Goal: Task Accomplishment & Management: Manage account settings

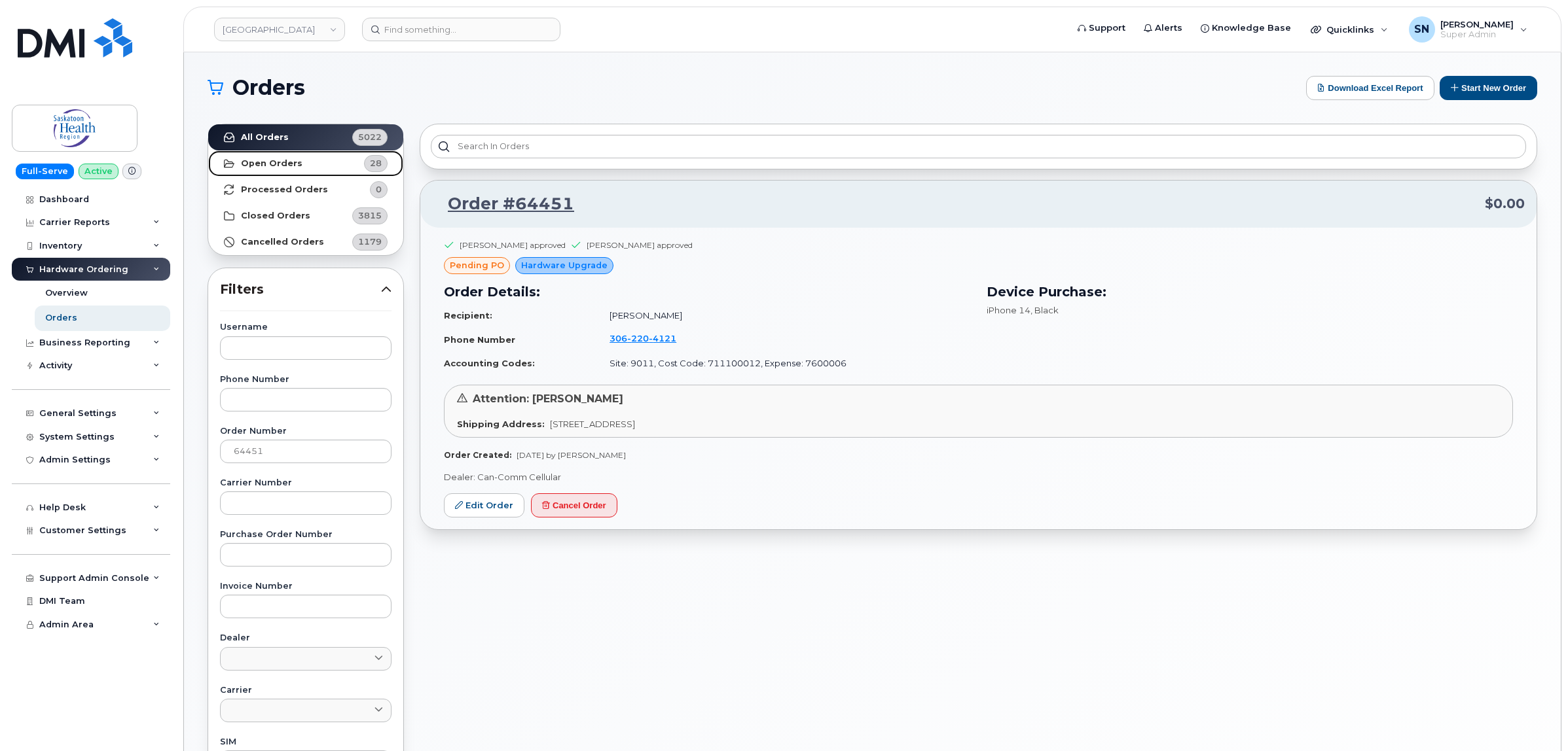
click at [267, 165] on strong "Open Orders" at bounding box center [272, 163] width 62 height 11
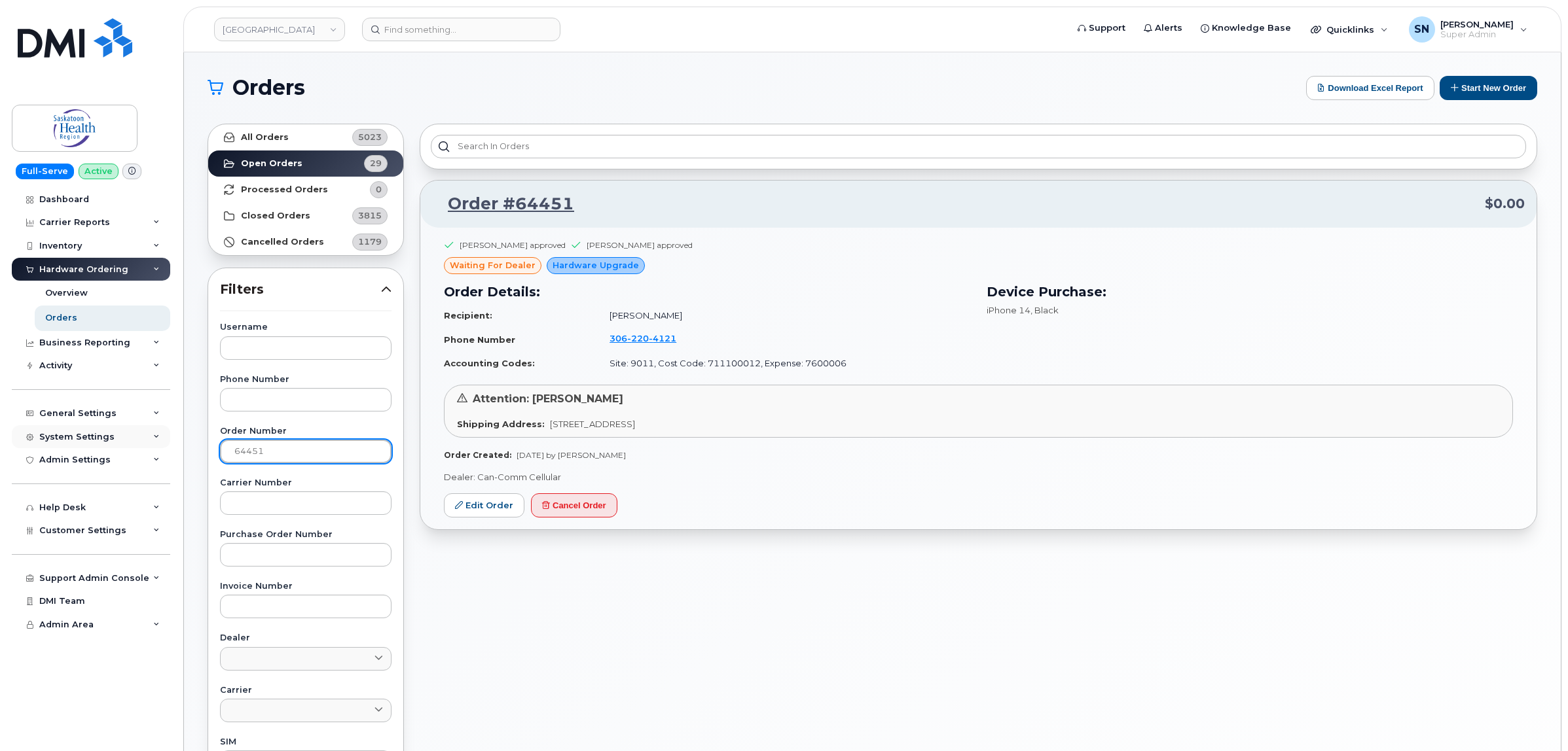
drag, startPoint x: 297, startPoint y: 446, endPoint x: 131, endPoint y: 444, distance: 166.0
click at [184, 443] on div "Saskatoon Health Region Support Alerts Knowledge Base Quicklinks Suspend / Canc…" at bounding box center [873, 552] width 1377 height 999
click at [262, 159] on strong "Open Orders" at bounding box center [272, 163] width 62 height 11
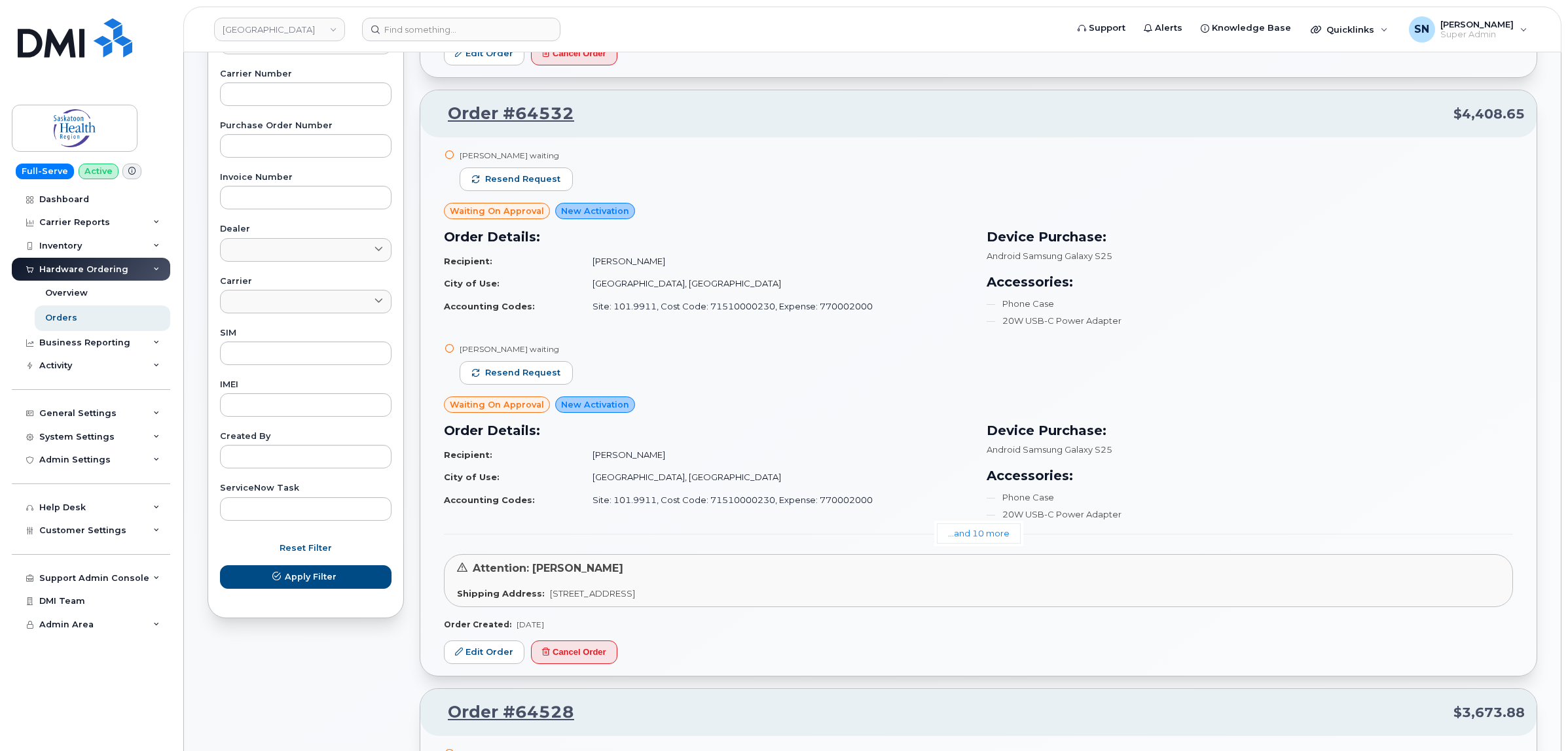
scroll to position [491, 0]
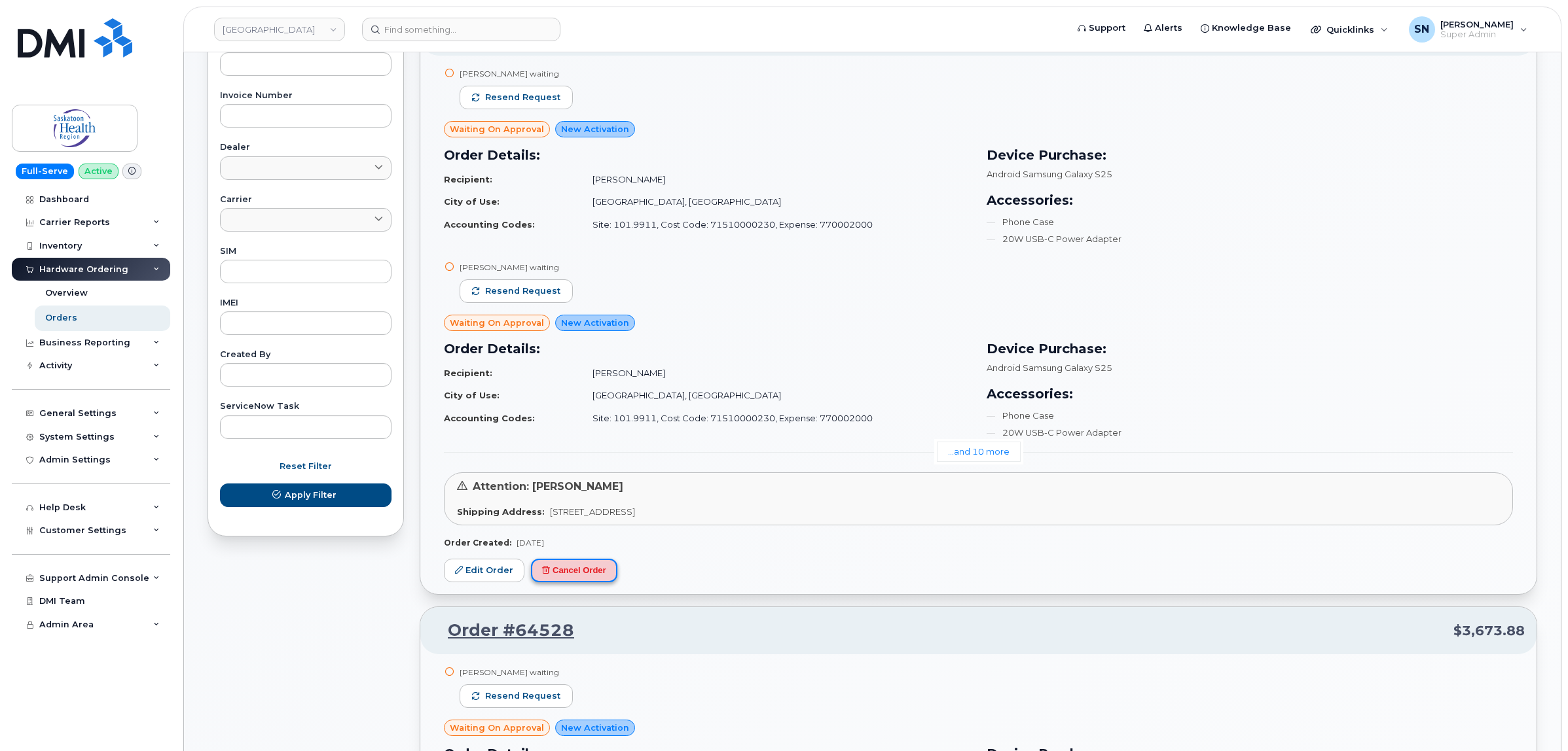
click at [606, 580] on button "Cancel Order" at bounding box center [574, 571] width 87 height 24
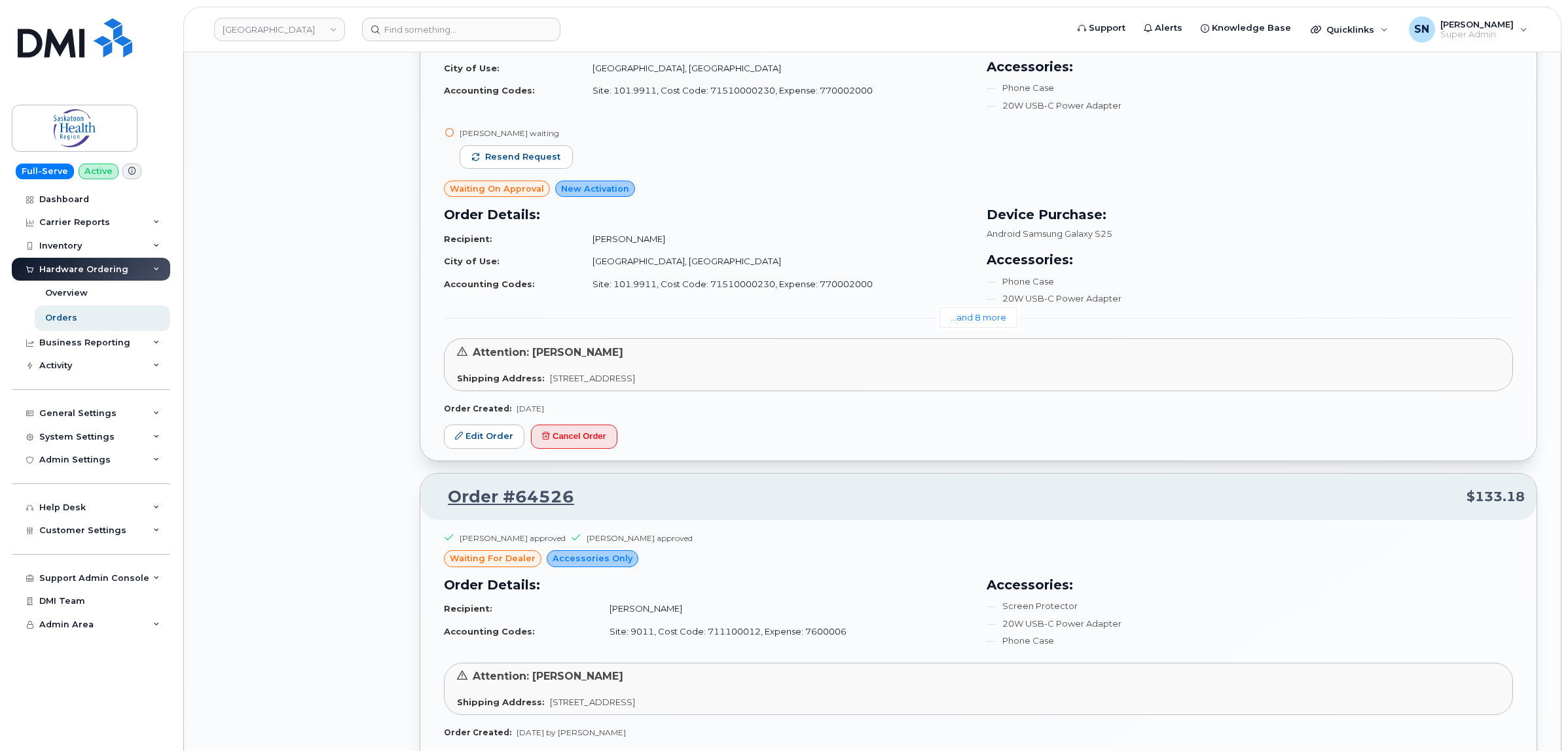
scroll to position [1227, 0]
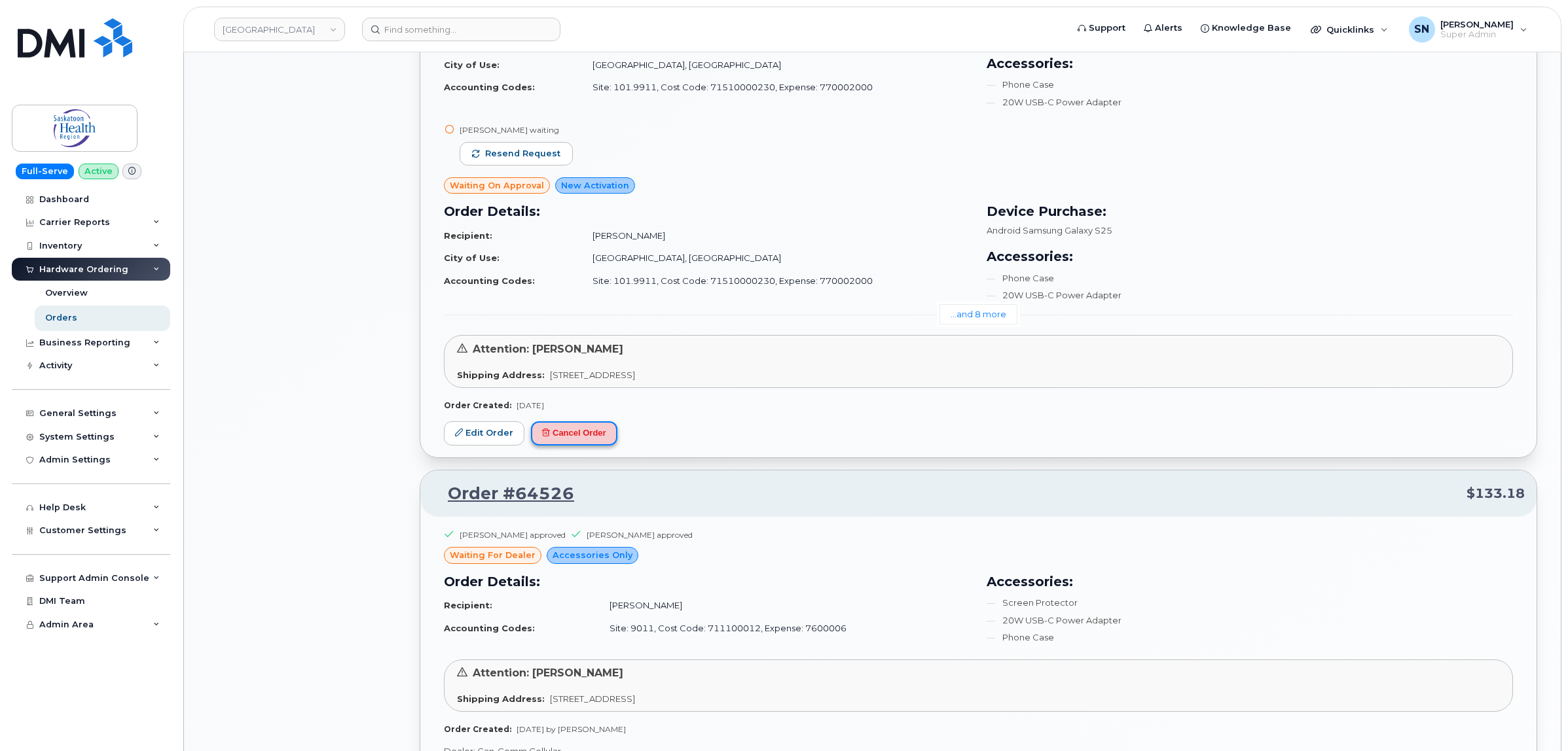
click at [594, 435] on button "Cancel Order" at bounding box center [574, 433] width 87 height 24
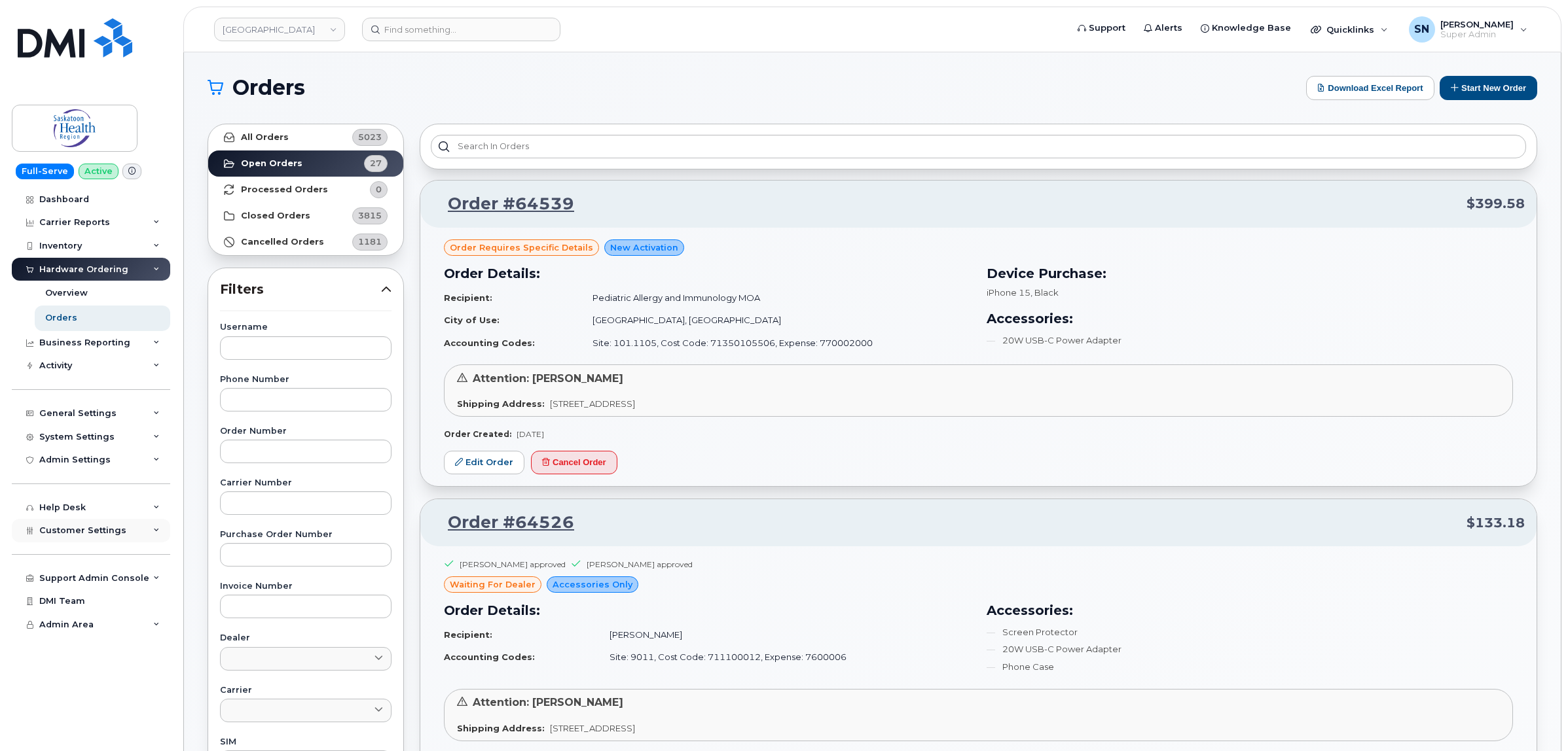
click at [116, 536] on span "Customer Settings" at bounding box center [82, 531] width 87 height 10
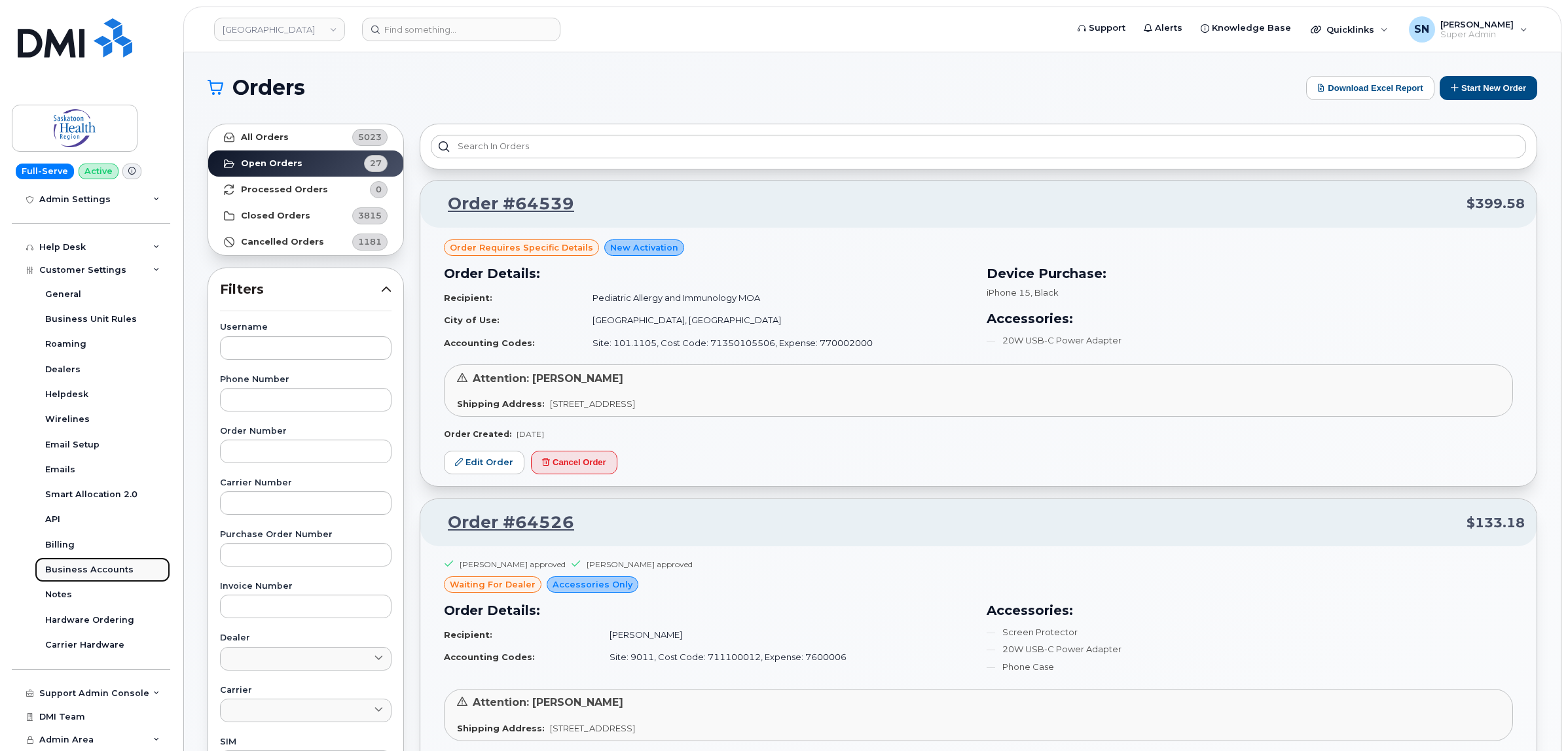
click at [124, 568] on div "Business Accounts" at bounding box center [89, 570] width 89 height 12
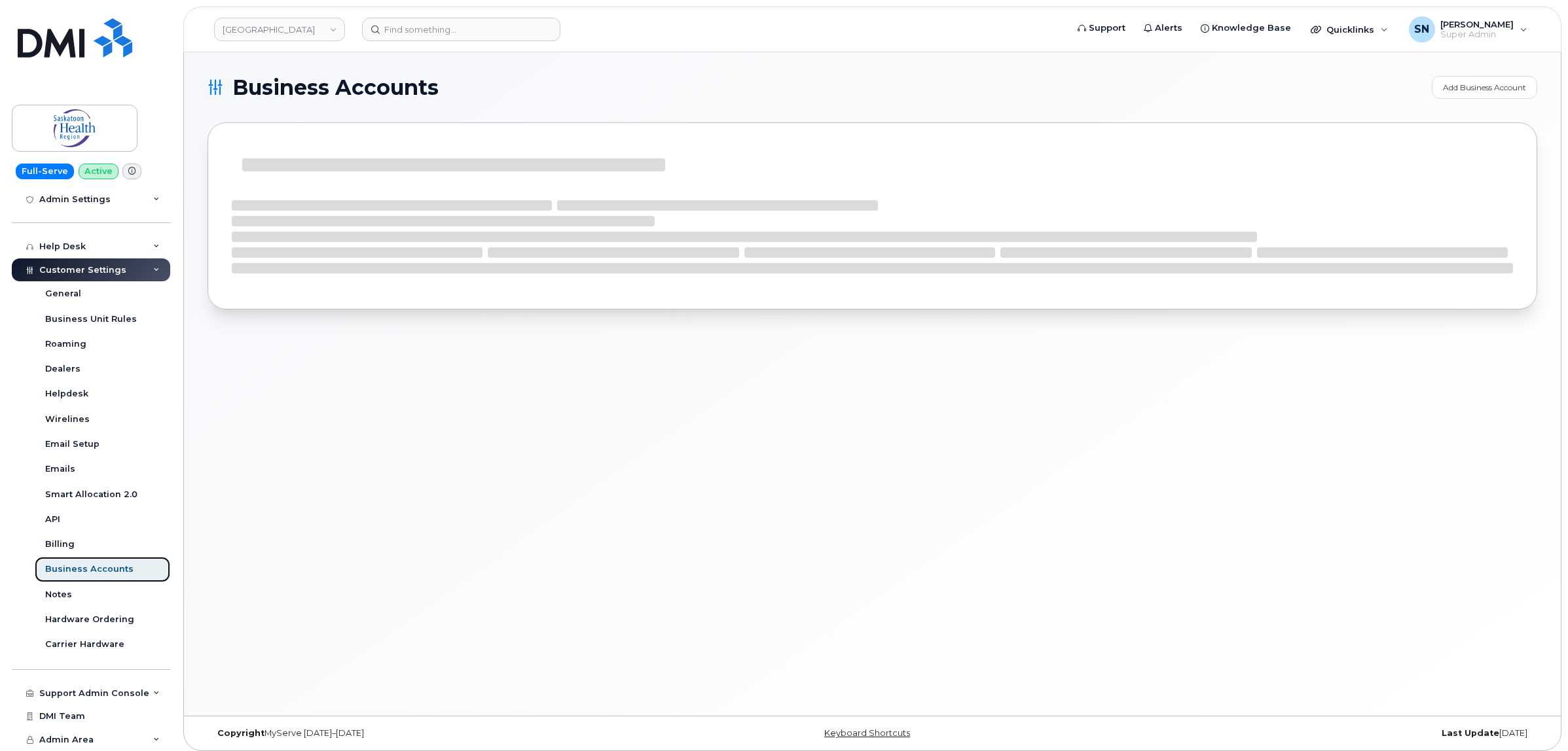
scroll to position [215, 0]
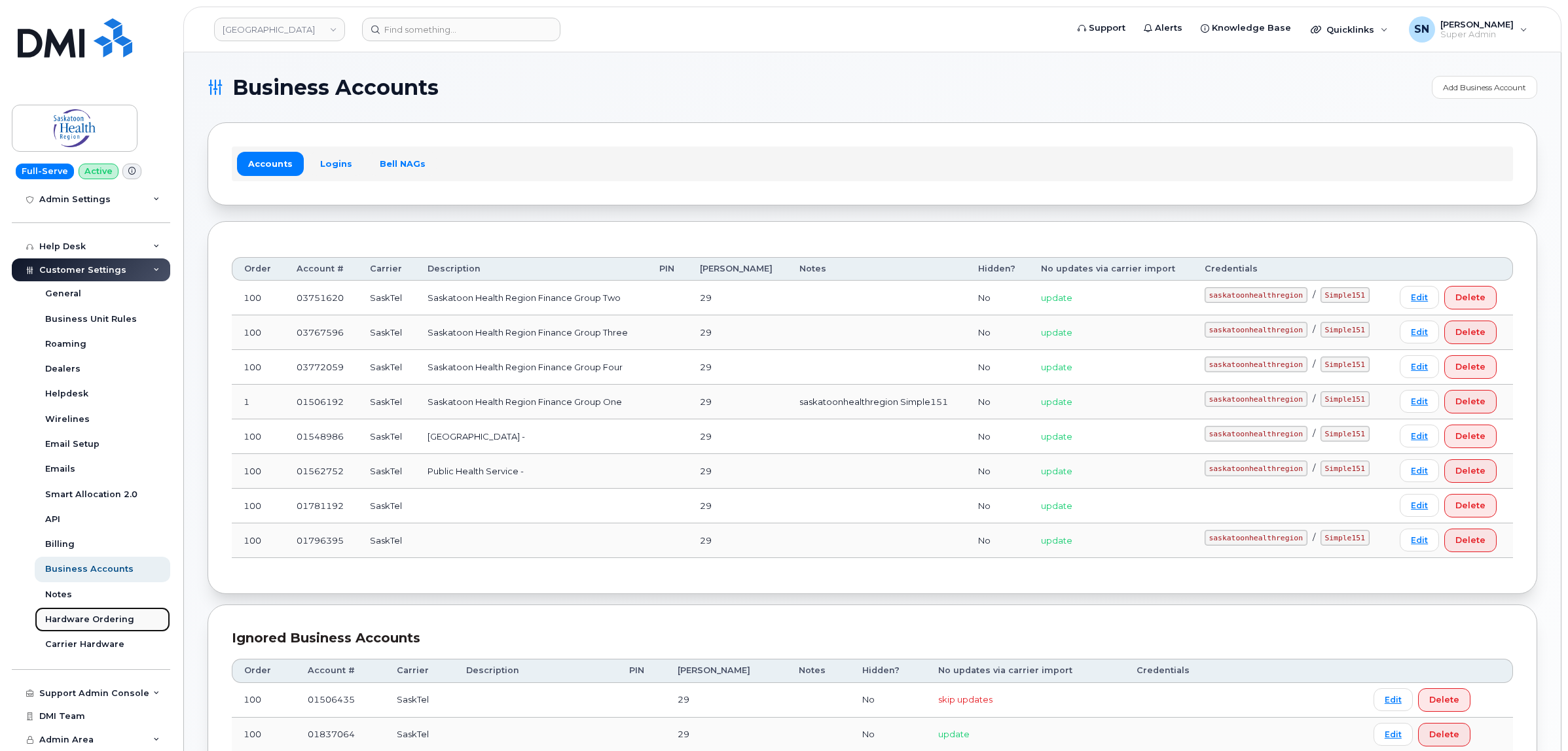
click at [127, 621] on div "Hardware Ordering" at bounding box center [89, 620] width 89 height 12
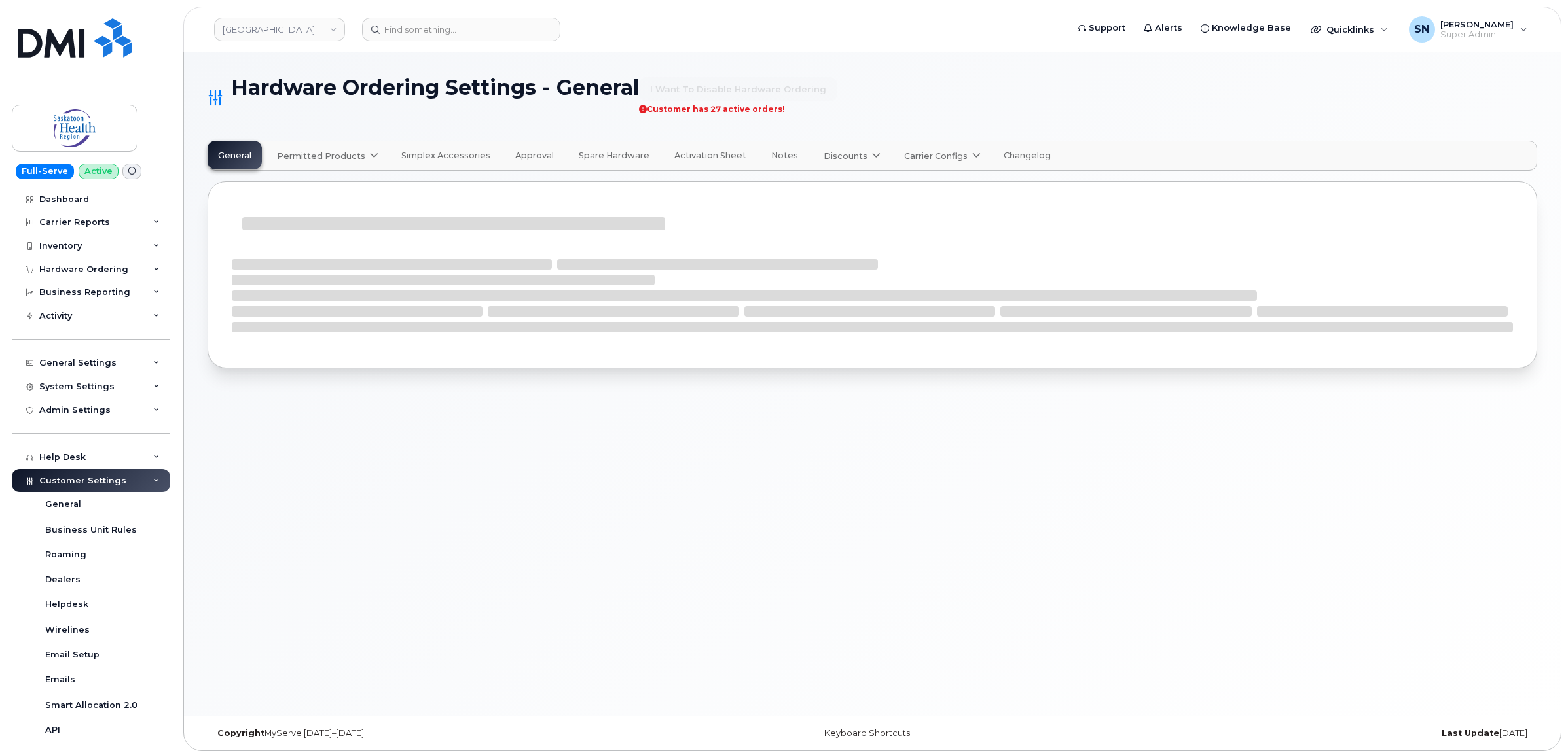
click at [336, 159] on span "Permitted Products" at bounding box center [321, 155] width 89 height 12
click at [341, 193] on span "available" at bounding box center [356, 188] width 46 height 16
select select "admins"
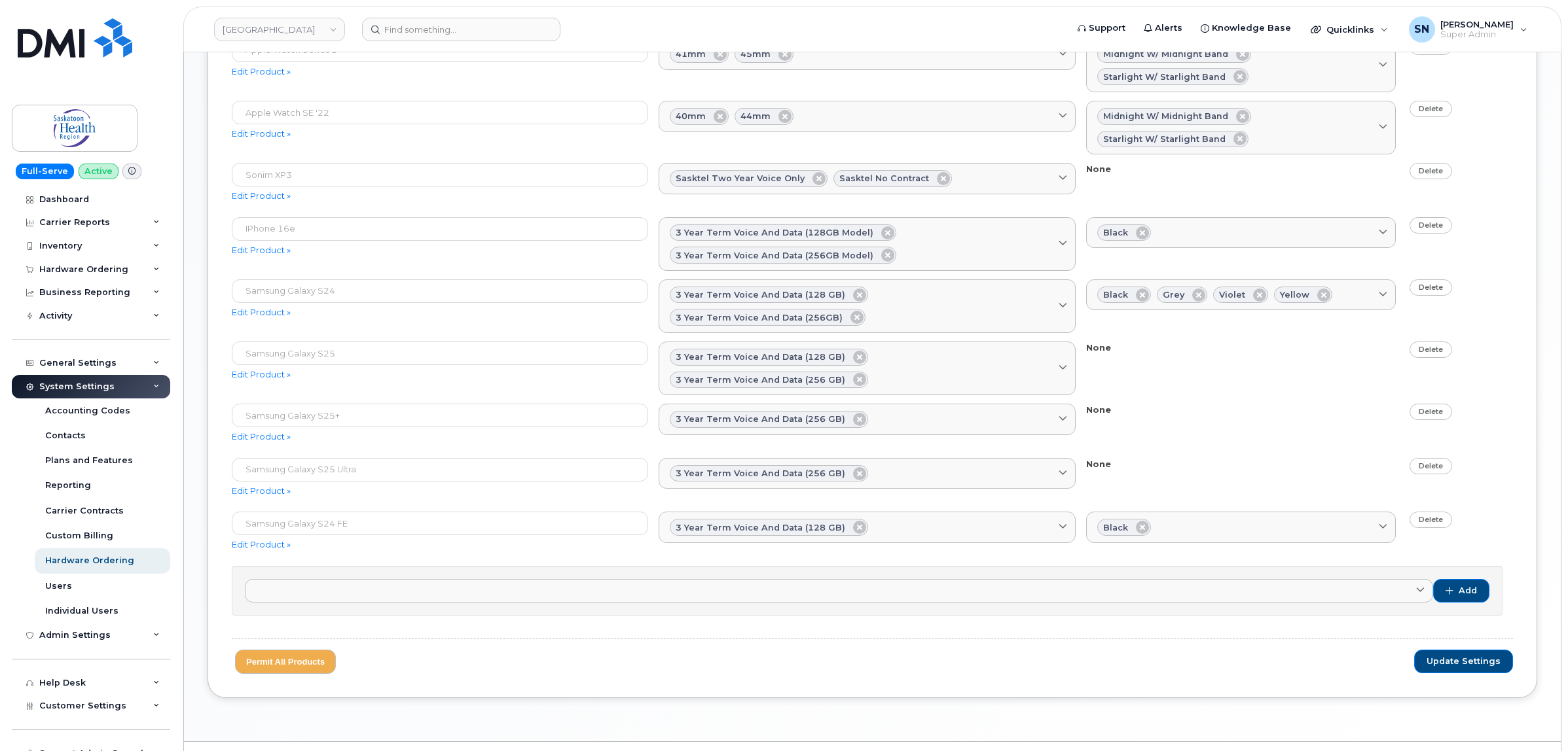
scroll to position [688, 0]
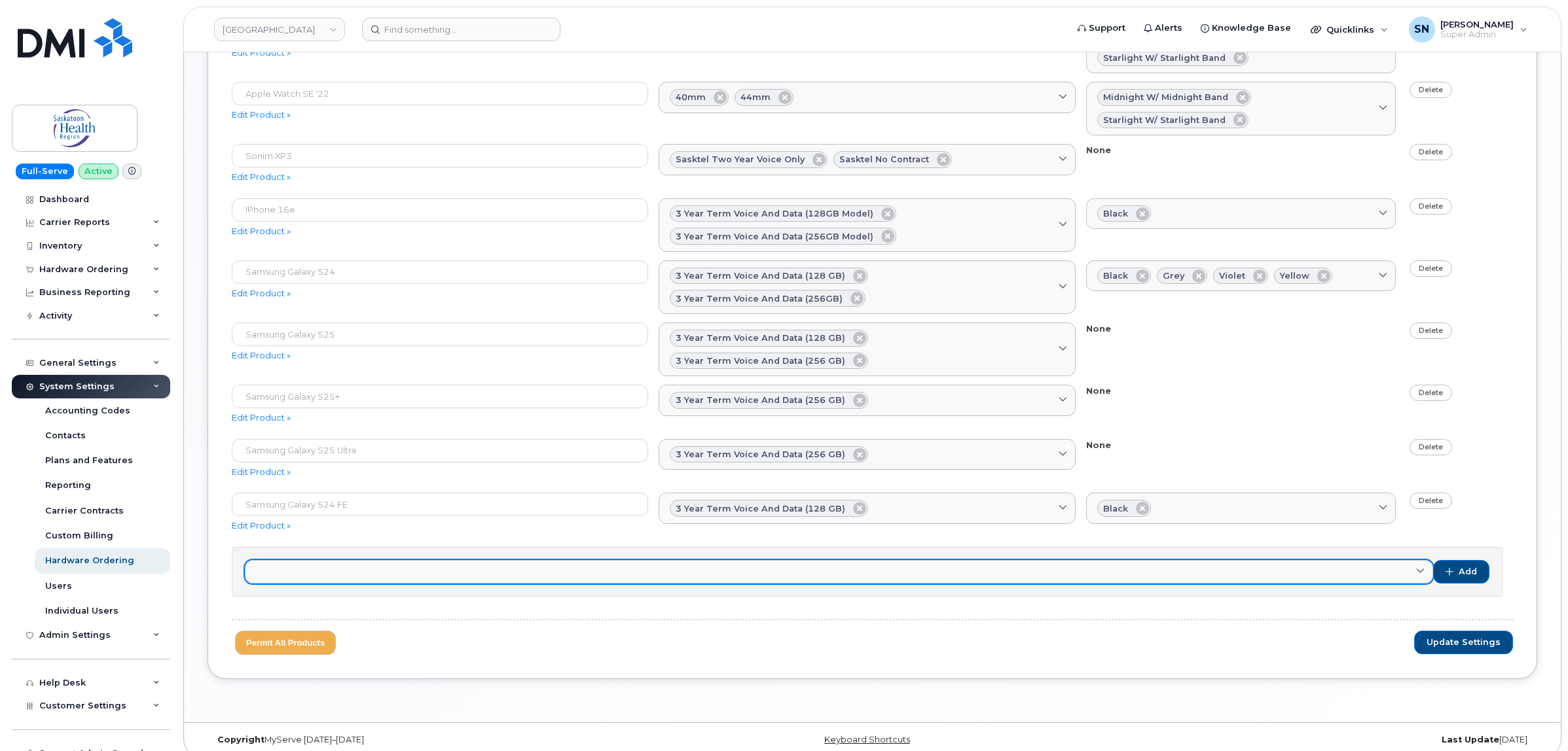
click at [415, 561] on link at bounding box center [839, 573] width 1188 height 24
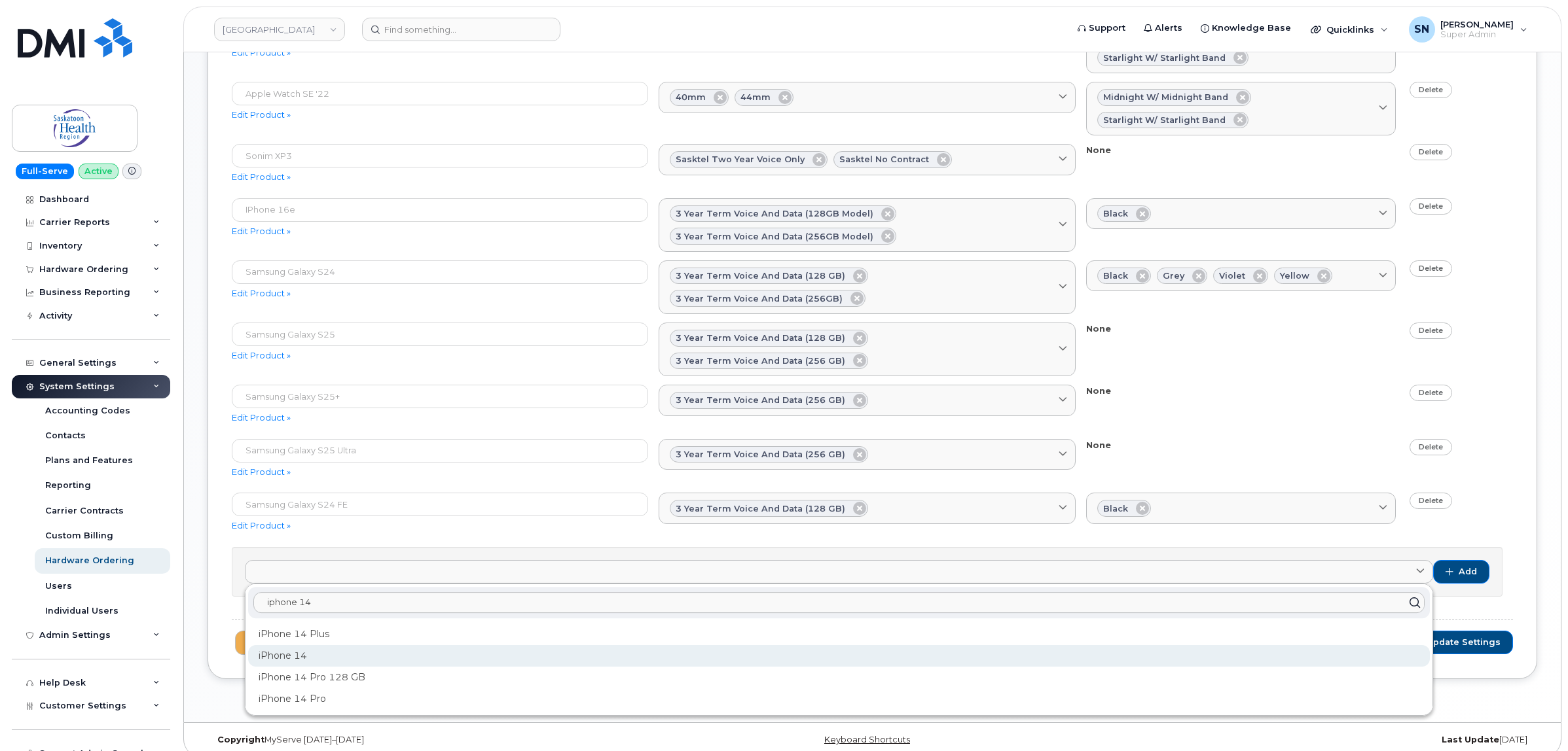
type input "iphone 14"
click at [318, 645] on div "iPhone 14" at bounding box center [839, 656] width 1181 height 22
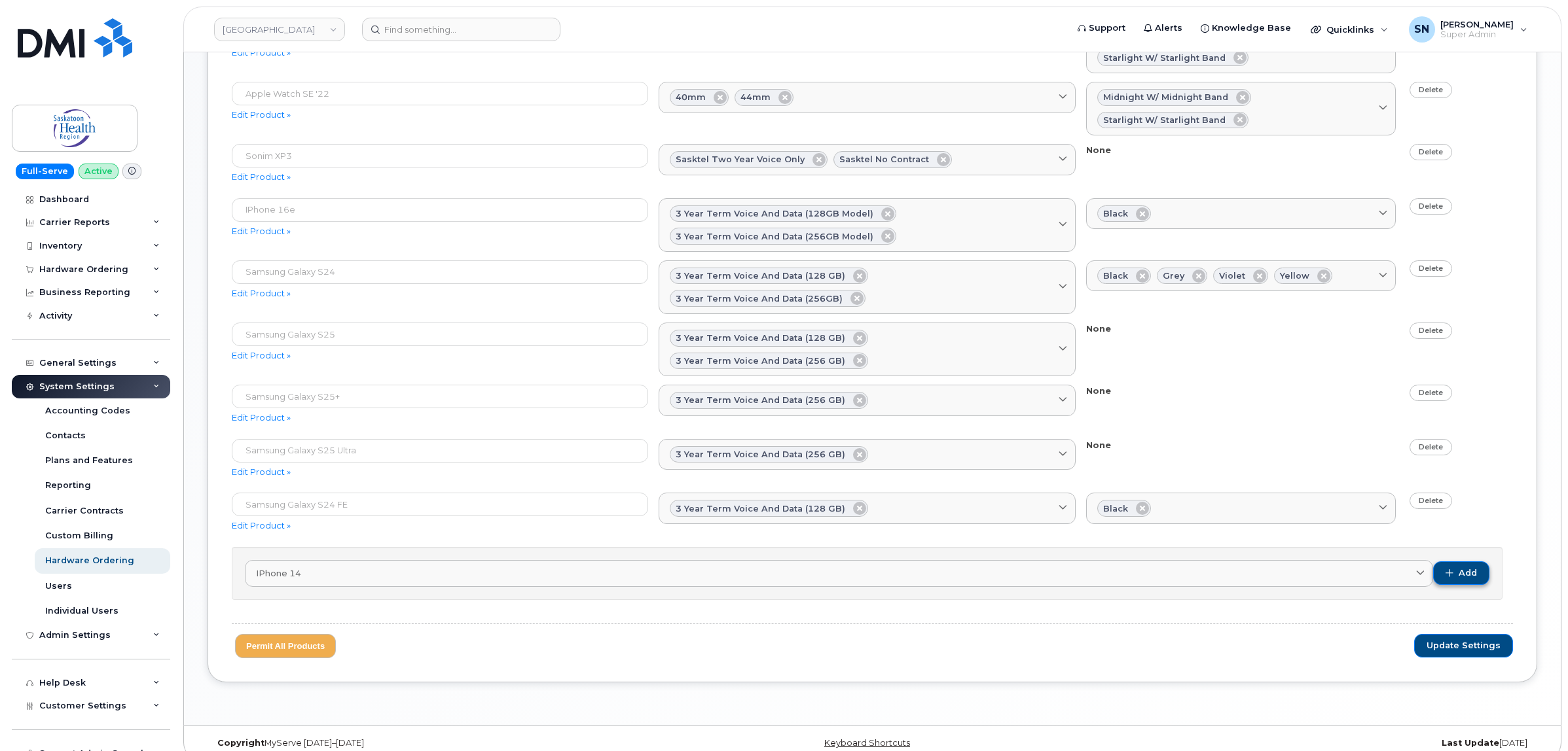
click at [1445, 570] on span "button" at bounding box center [1449, 574] width 8 height 8
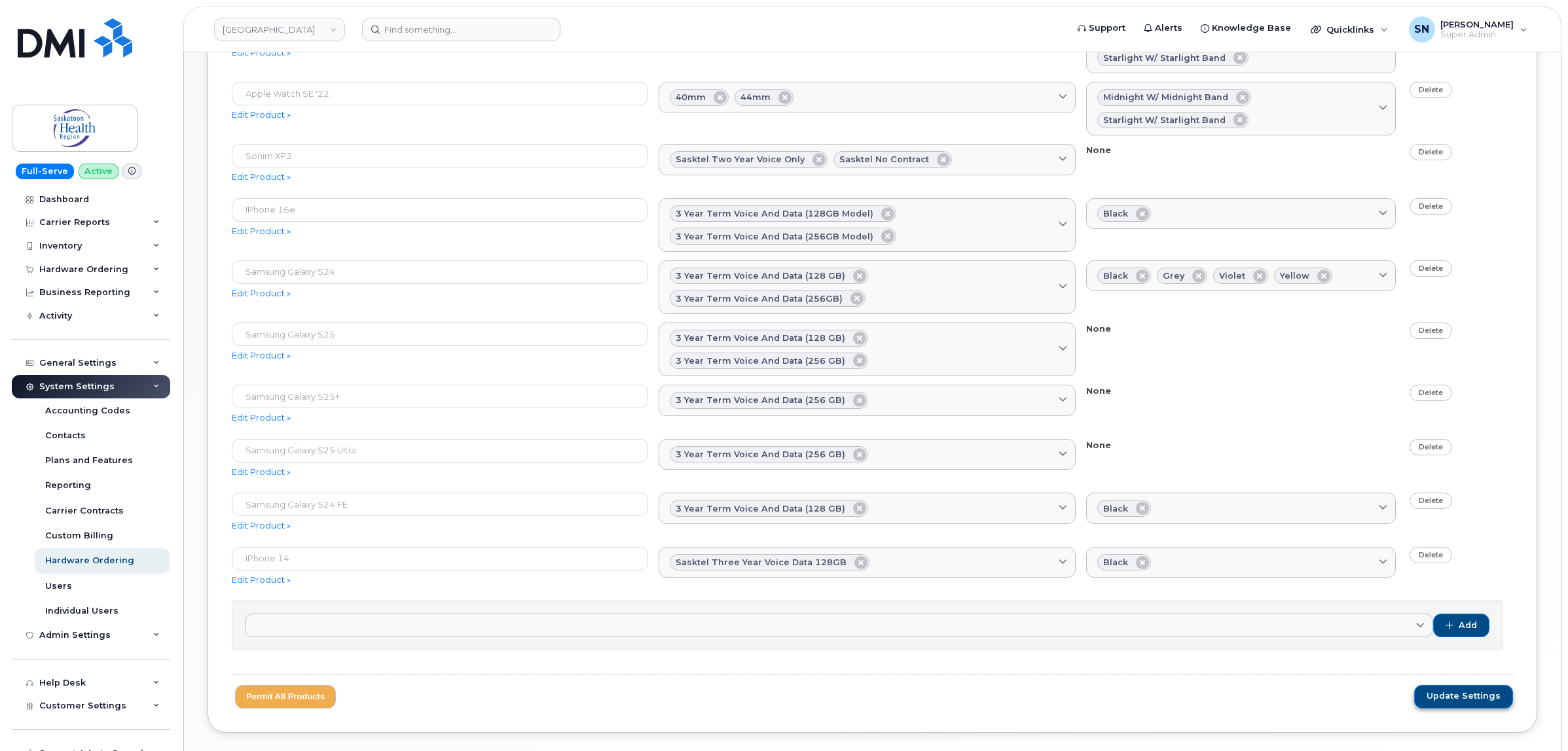
click at [1473, 690] on span "Update Settings" at bounding box center [1463, 696] width 74 height 12
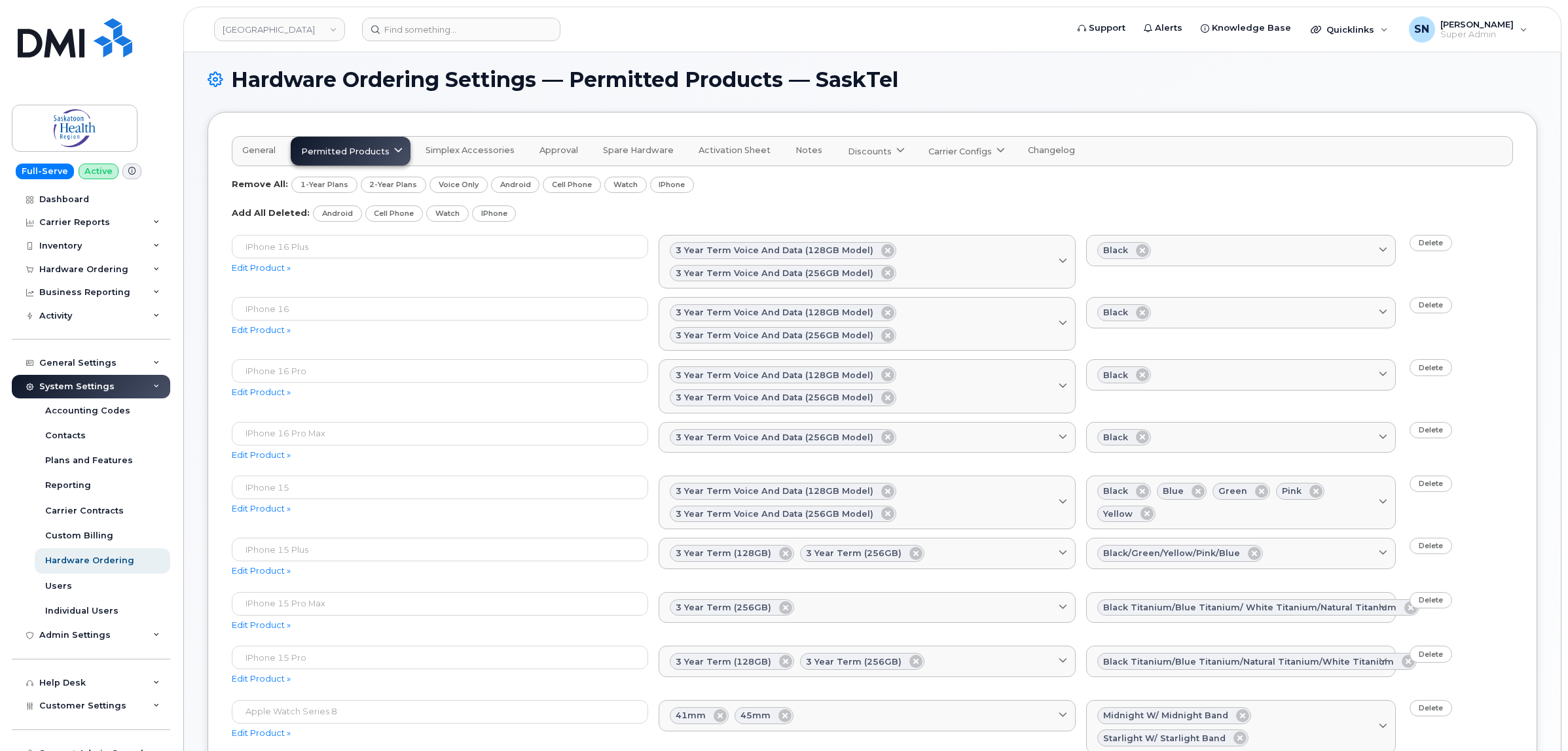
scroll to position [0, 0]
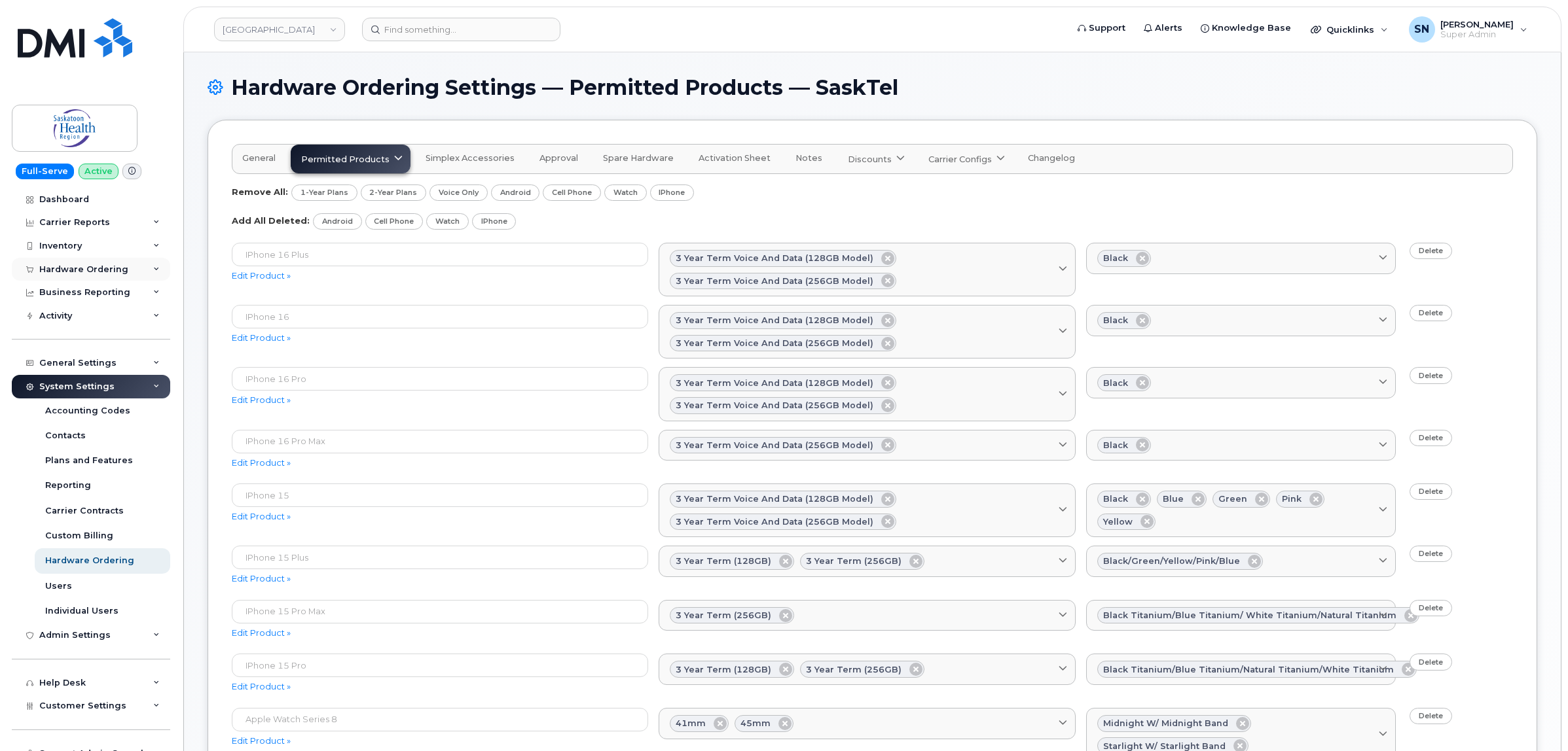
click at [79, 266] on div "Hardware Ordering" at bounding box center [83, 269] width 89 height 11
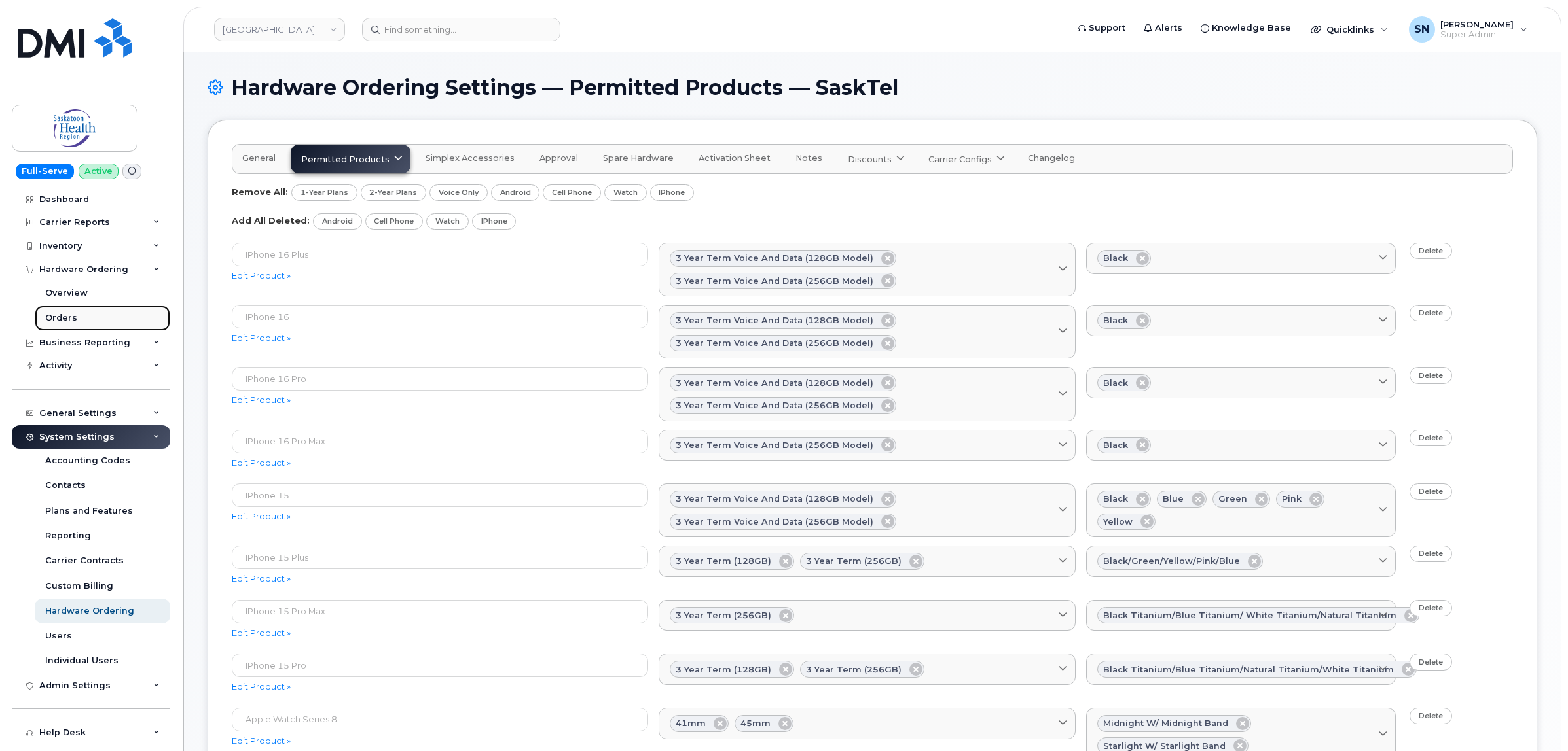
click at [66, 319] on div "Orders" at bounding box center [61, 318] width 32 height 12
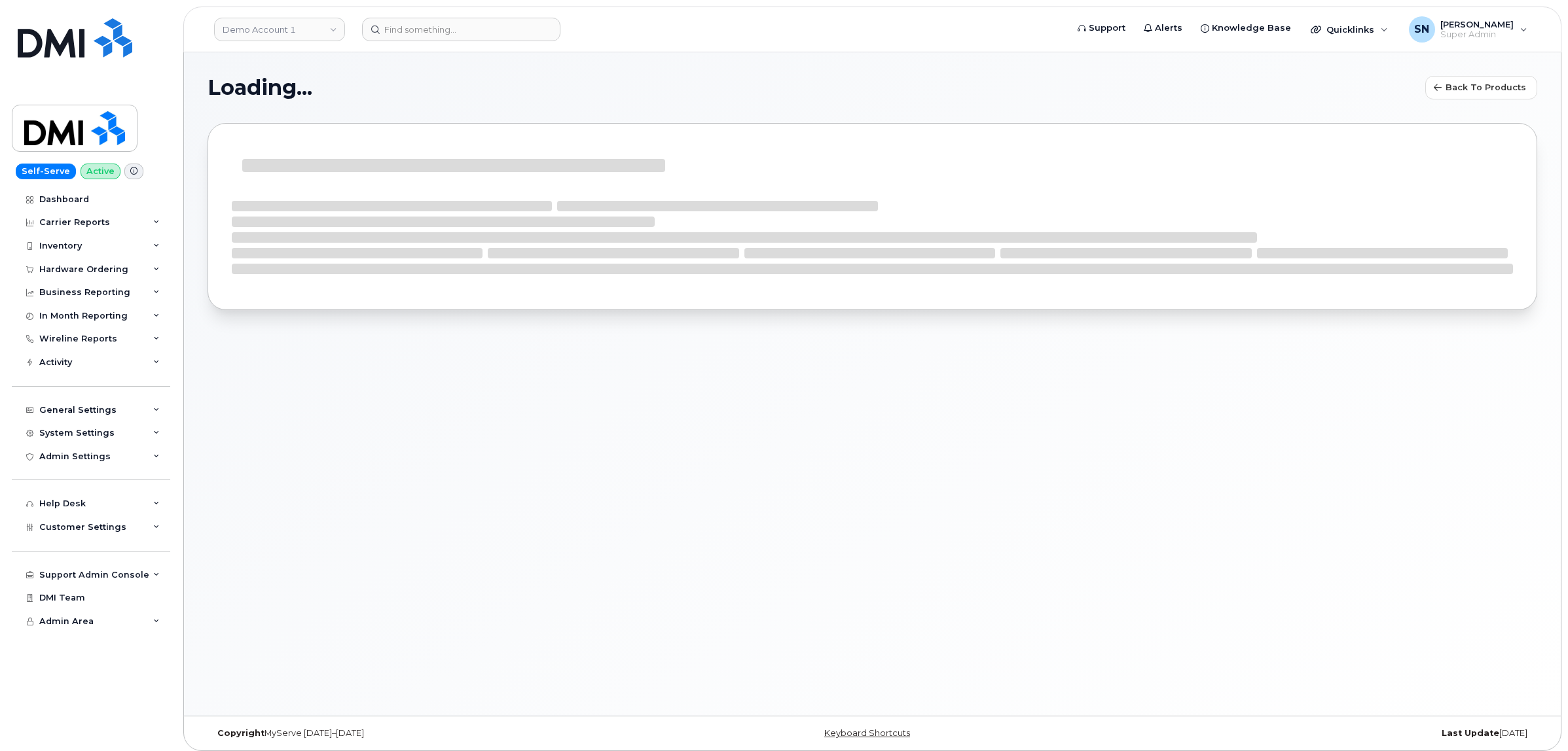
select select
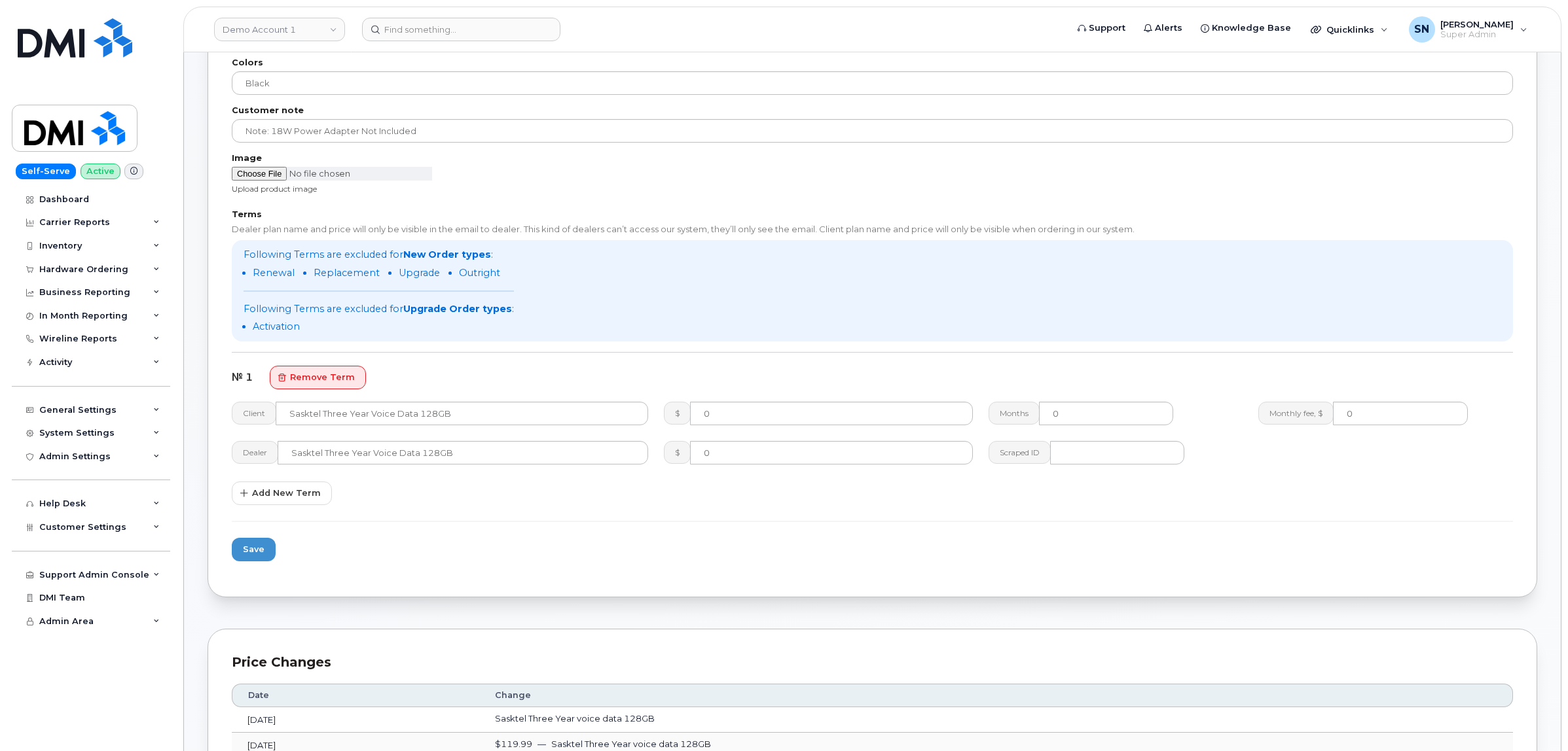
scroll to position [328, 0]
